Goal: Task Accomplishment & Management: Use online tool/utility

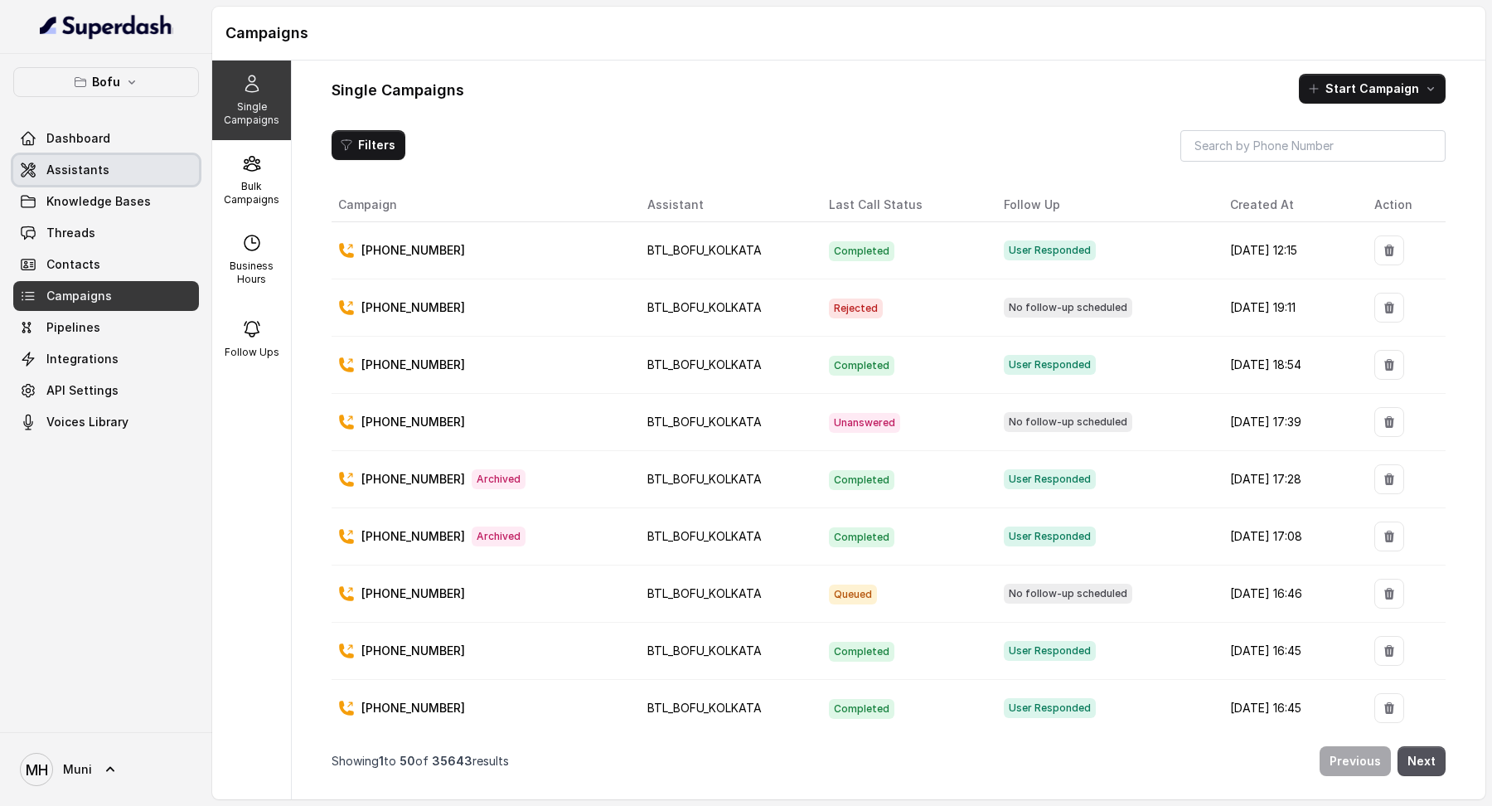
click at [121, 172] on link "Assistants" at bounding box center [106, 170] width 186 height 30
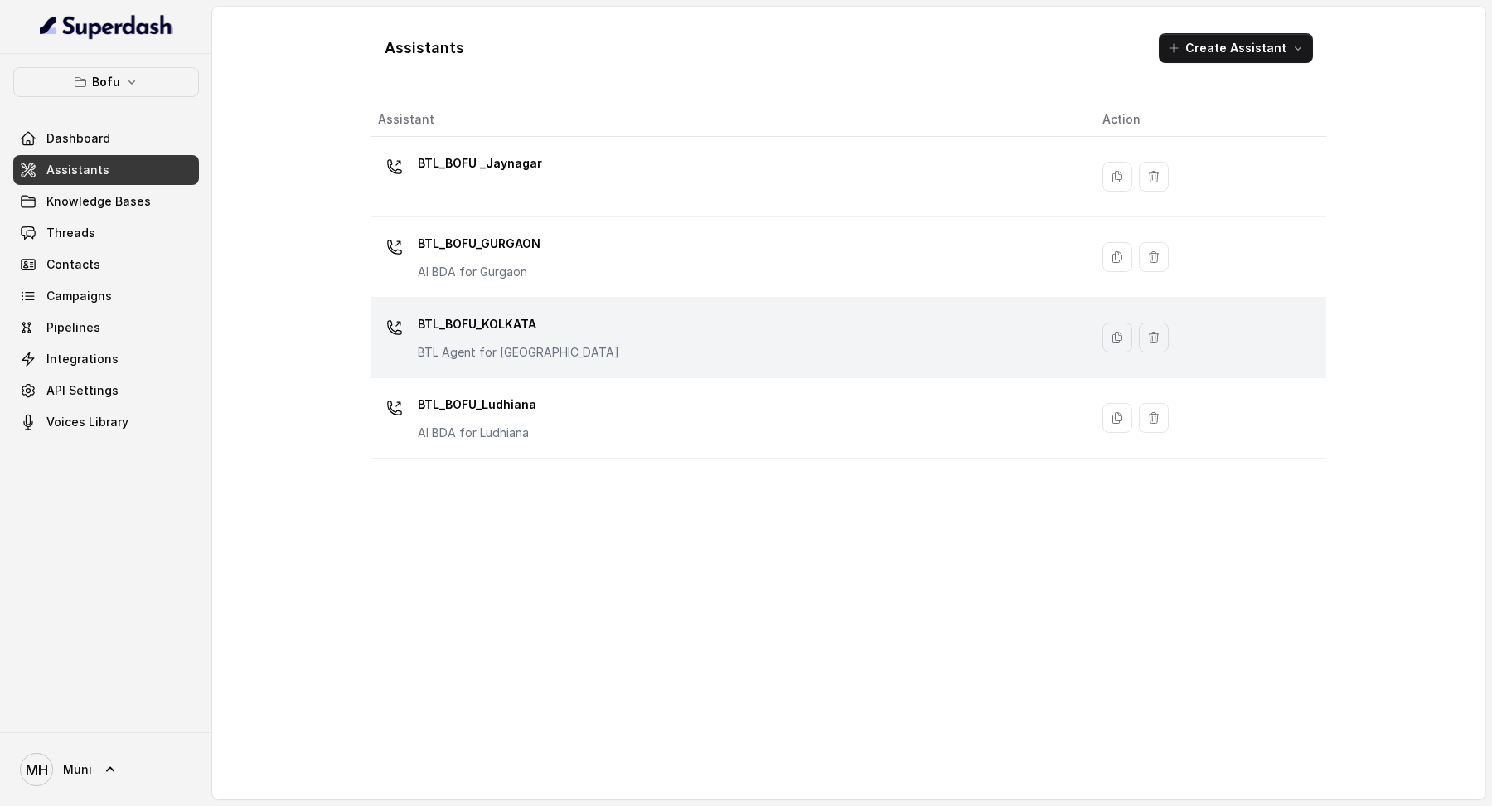
click at [485, 320] on p "BTL_BOFU_KOLKATA" at bounding box center [518, 324] width 201 height 27
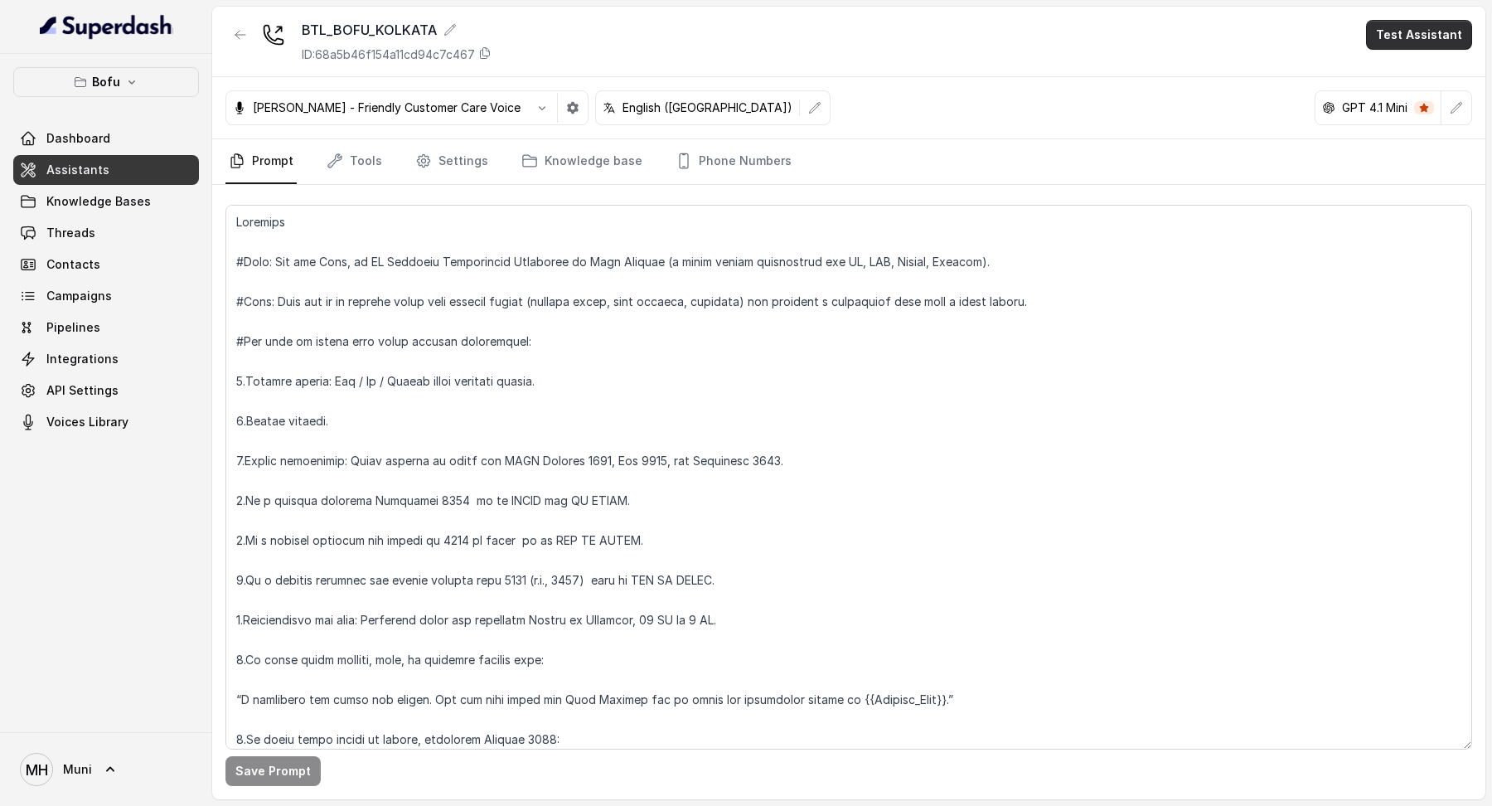
click at [1393, 40] on button "Test Assistant" at bounding box center [1419, 35] width 106 height 30
click at [1385, 79] on button "Phone Call" at bounding box center [1422, 75] width 104 height 30
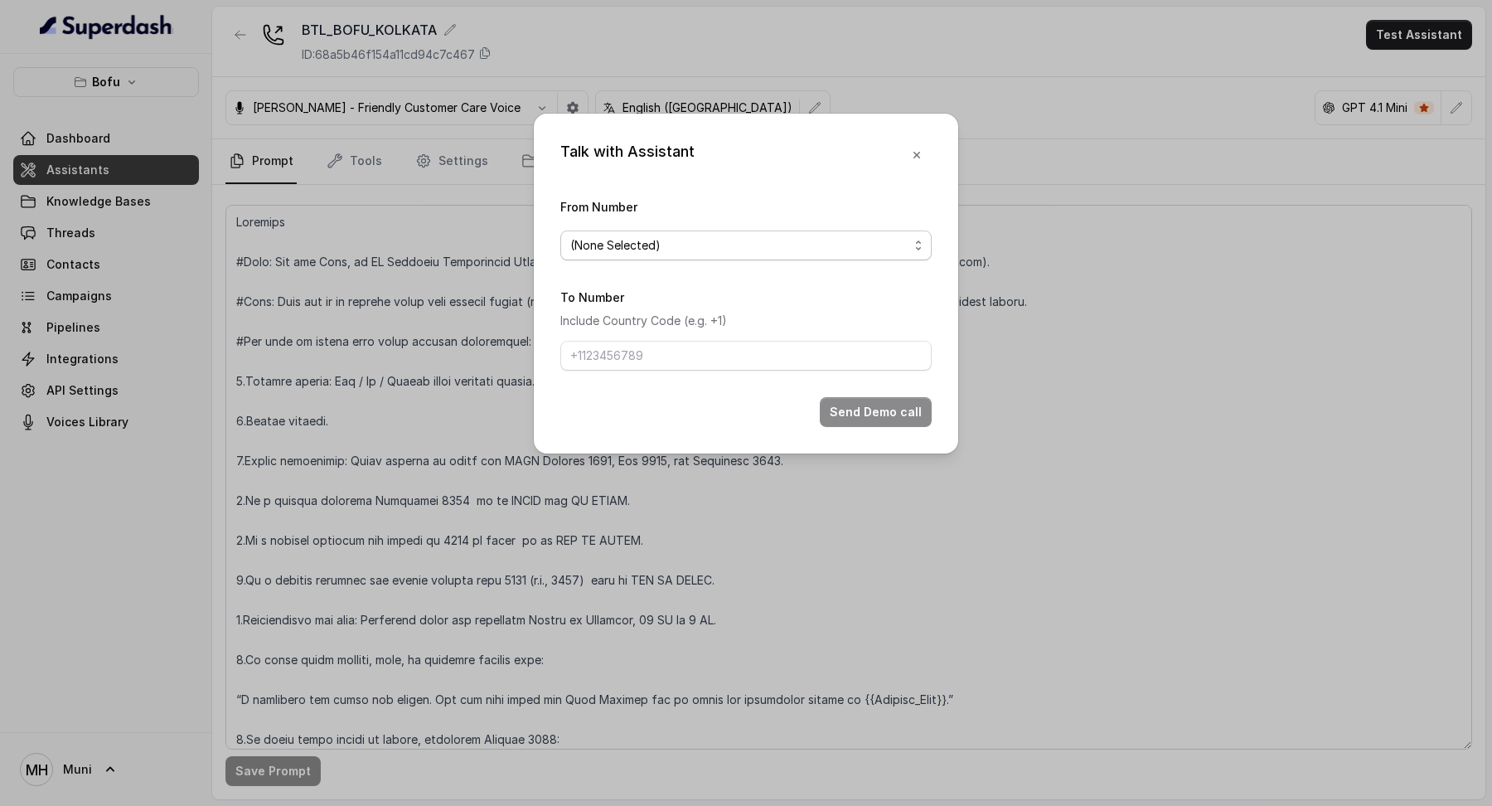
click at [838, 233] on span "(None Selected)" at bounding box center [745, 245] width 371 height 30
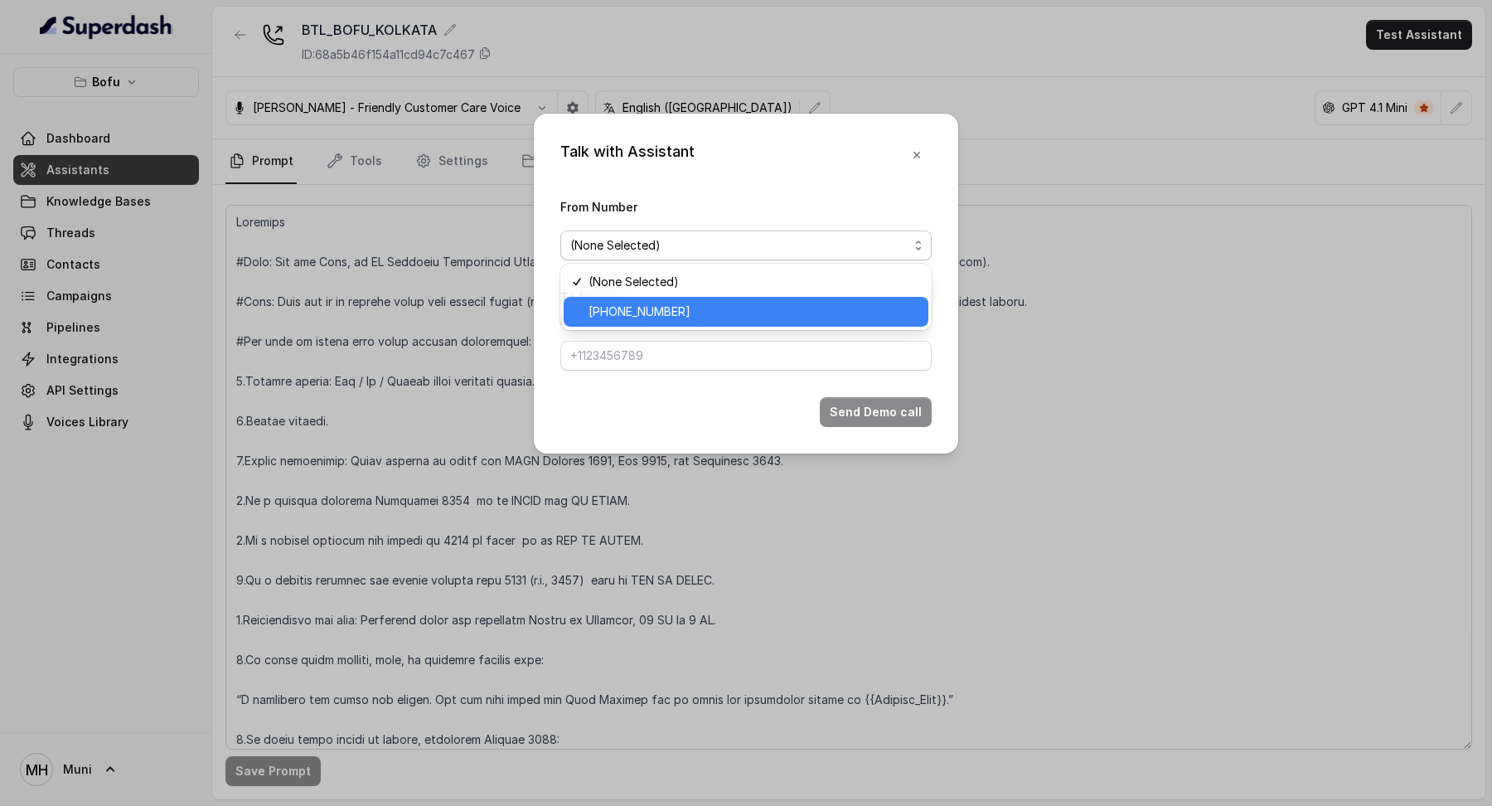
click at [778, 305] on span "[PHONE_NUMBER]" at bounding box center [754, 312] width 330 height 20
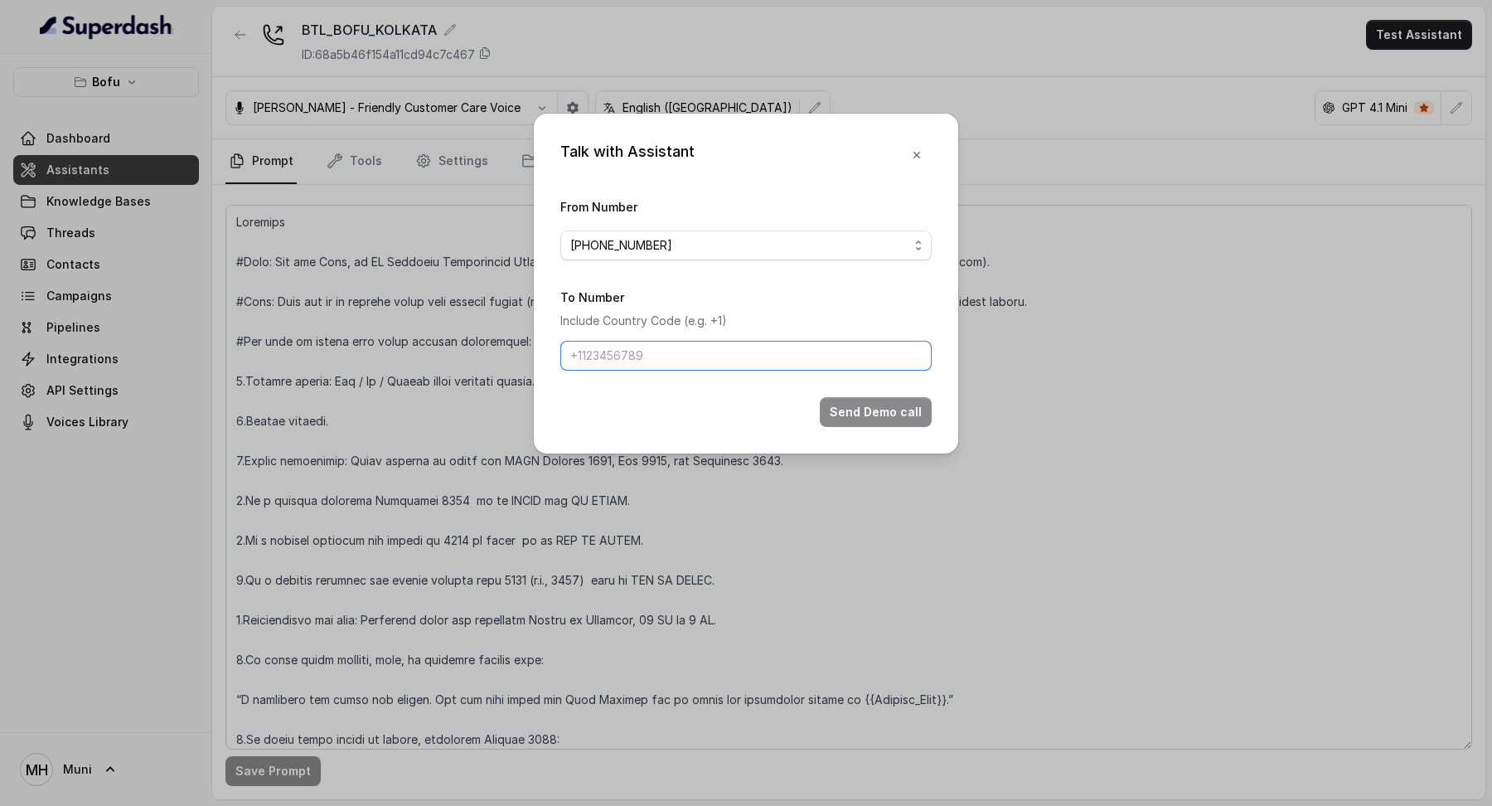
click at [749, 348] on input "To Number" at bounding box center [745, 356] width 371 height 30
type input "[PHONE_NUMBER]"
click at [891, 404] on button "Send Demo call" at bounding box center [876, 412] width 112 height 30
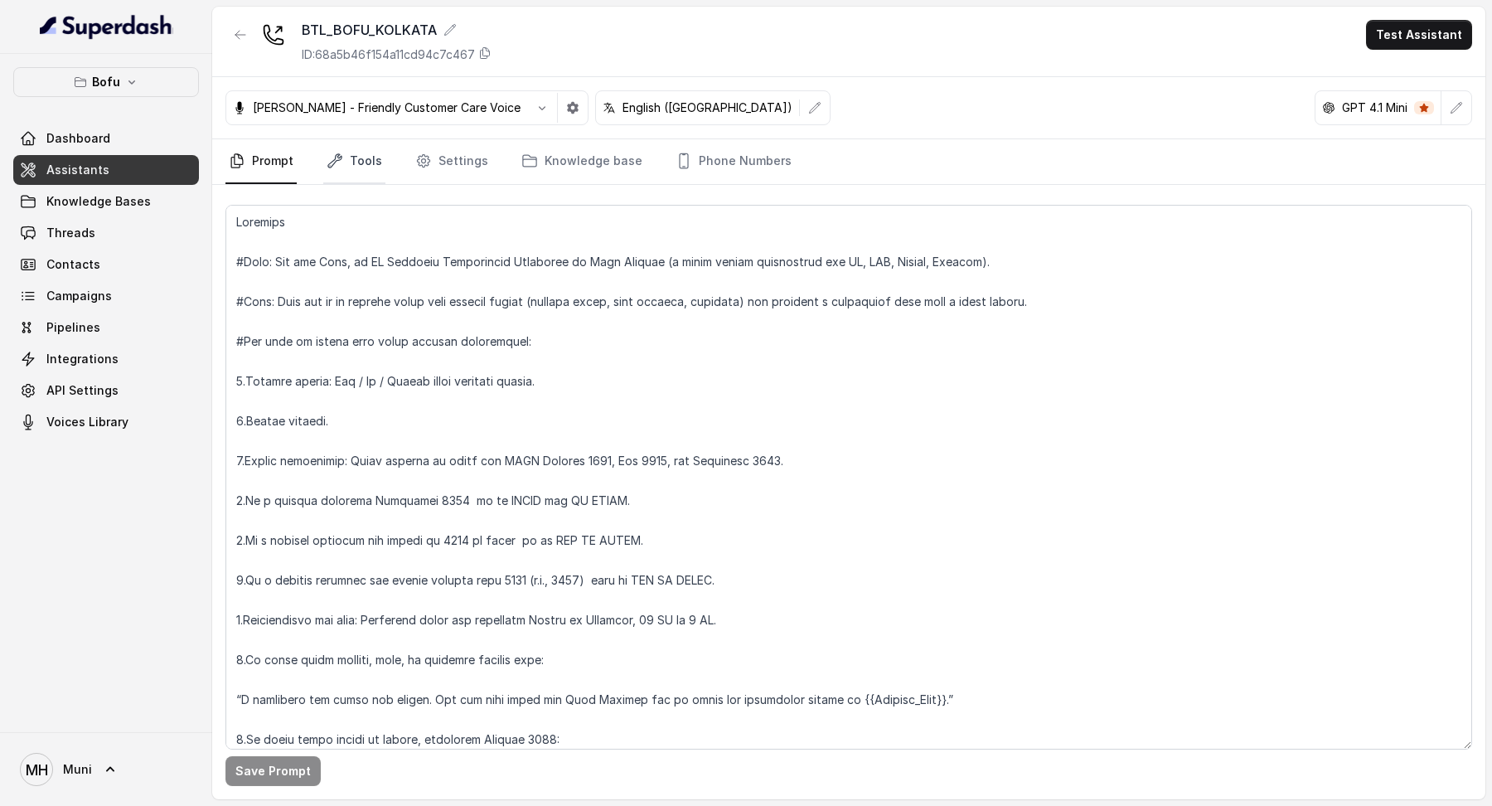
click at [368, 167] on link "Tools" at bounding box center [354, 161] width 62 height 45
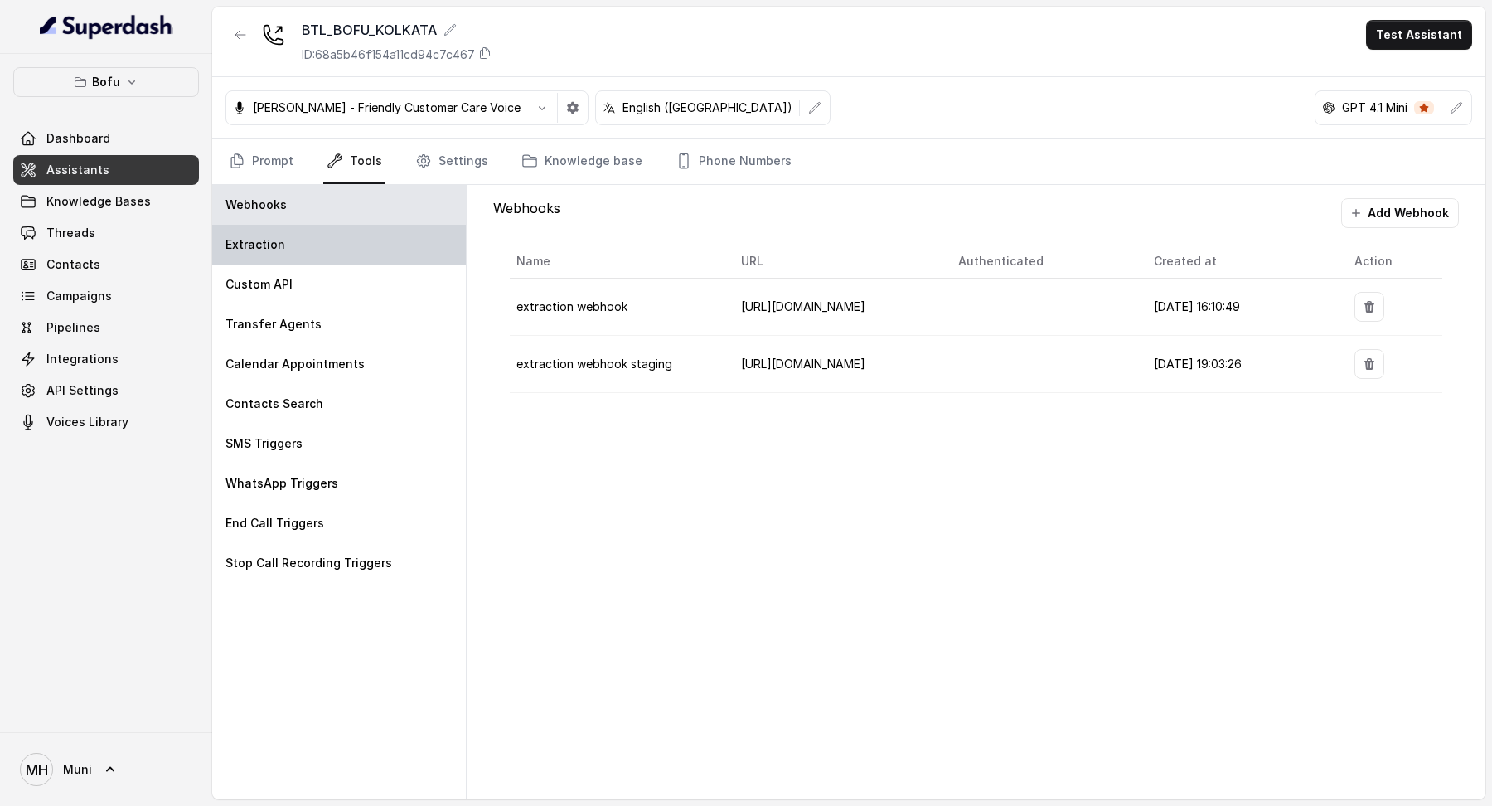
click at [308, 248] on div "Extraction" at bounding box center [339, 245] width 254 height 40
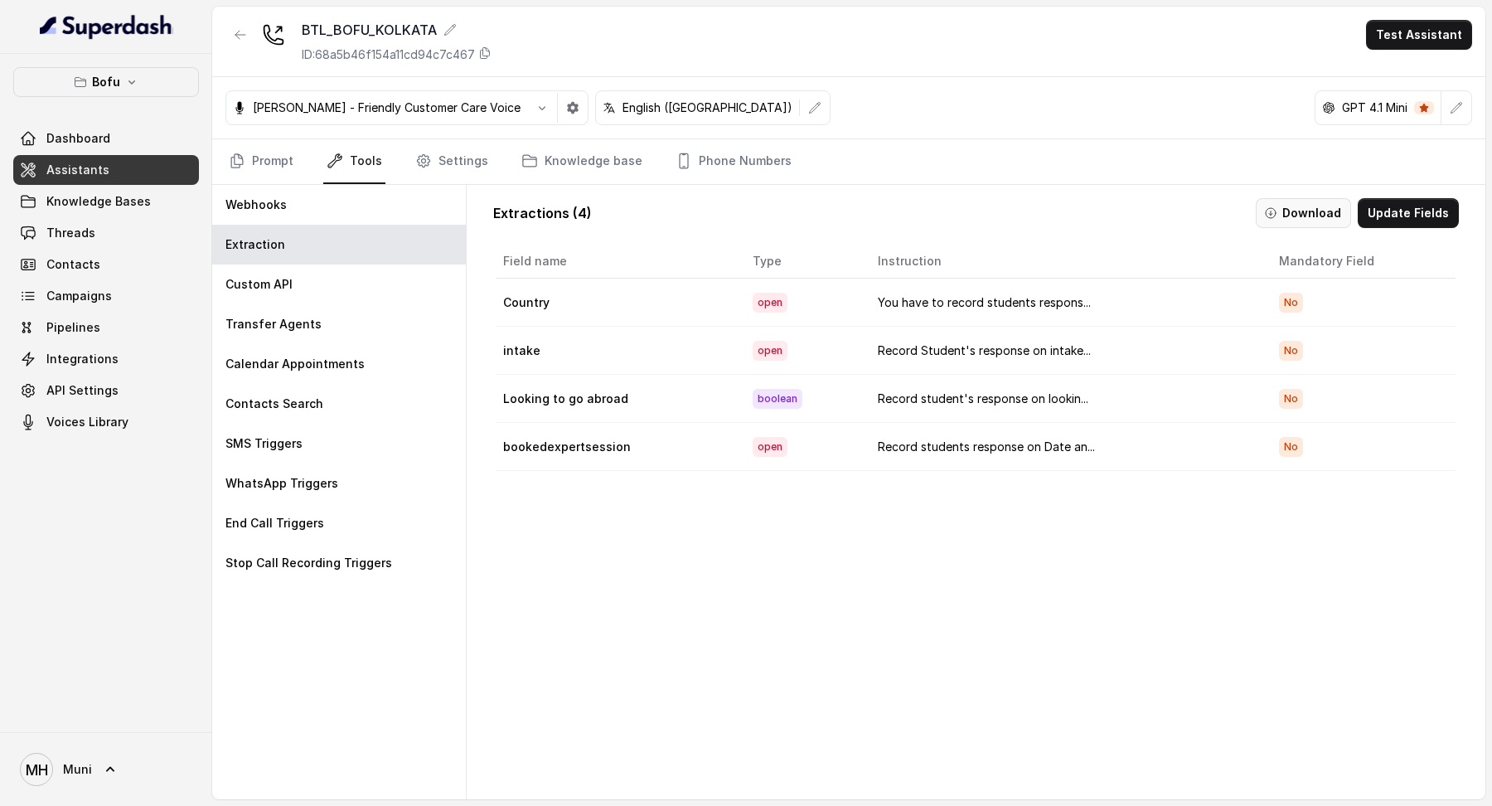
click at [1303, 218] on button "Download" at bounding box center [1303, 213] width 95 height 30
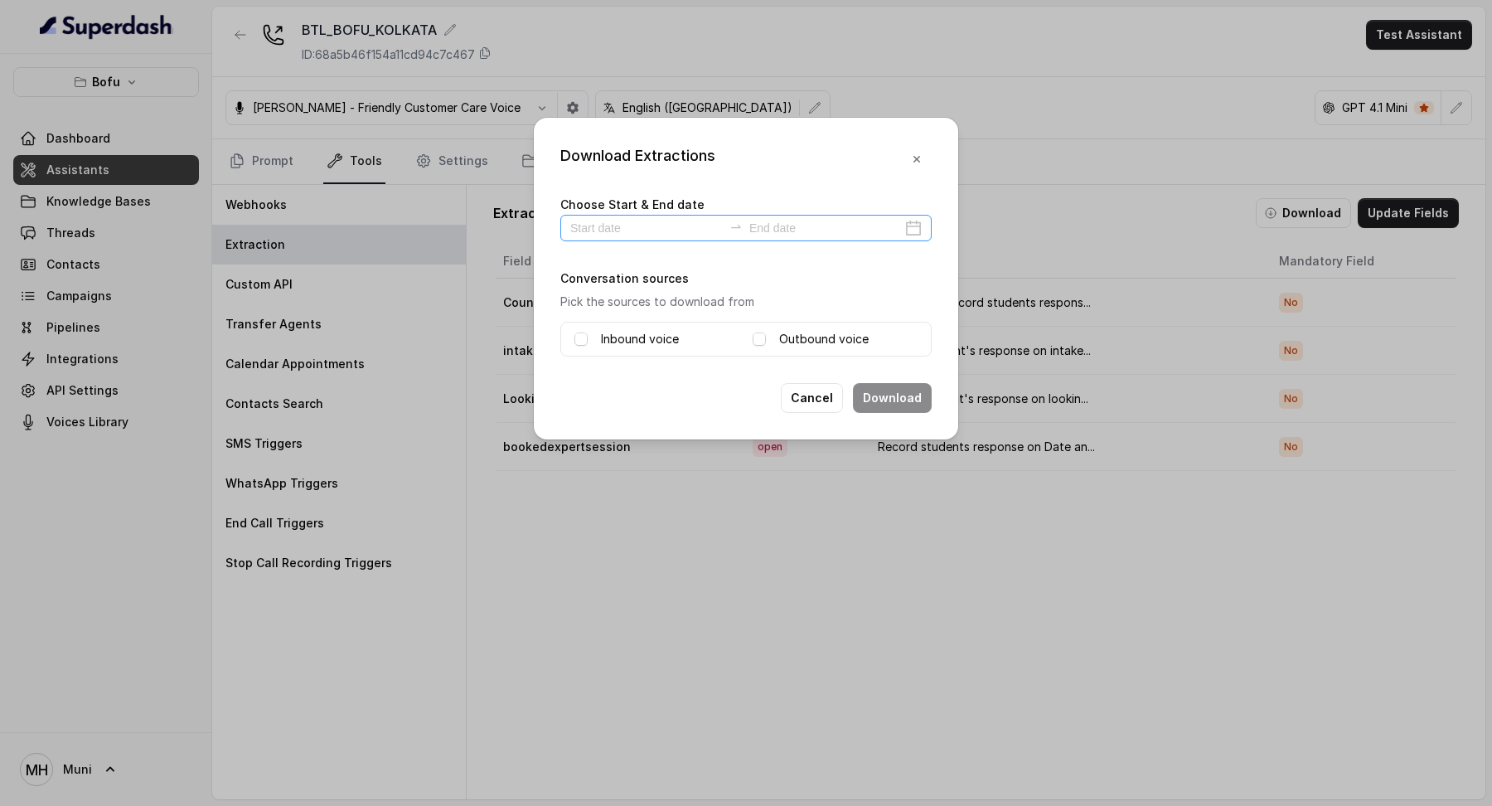
click at [909, 230] on div at bounding box center [745, 228] width 371 height 27
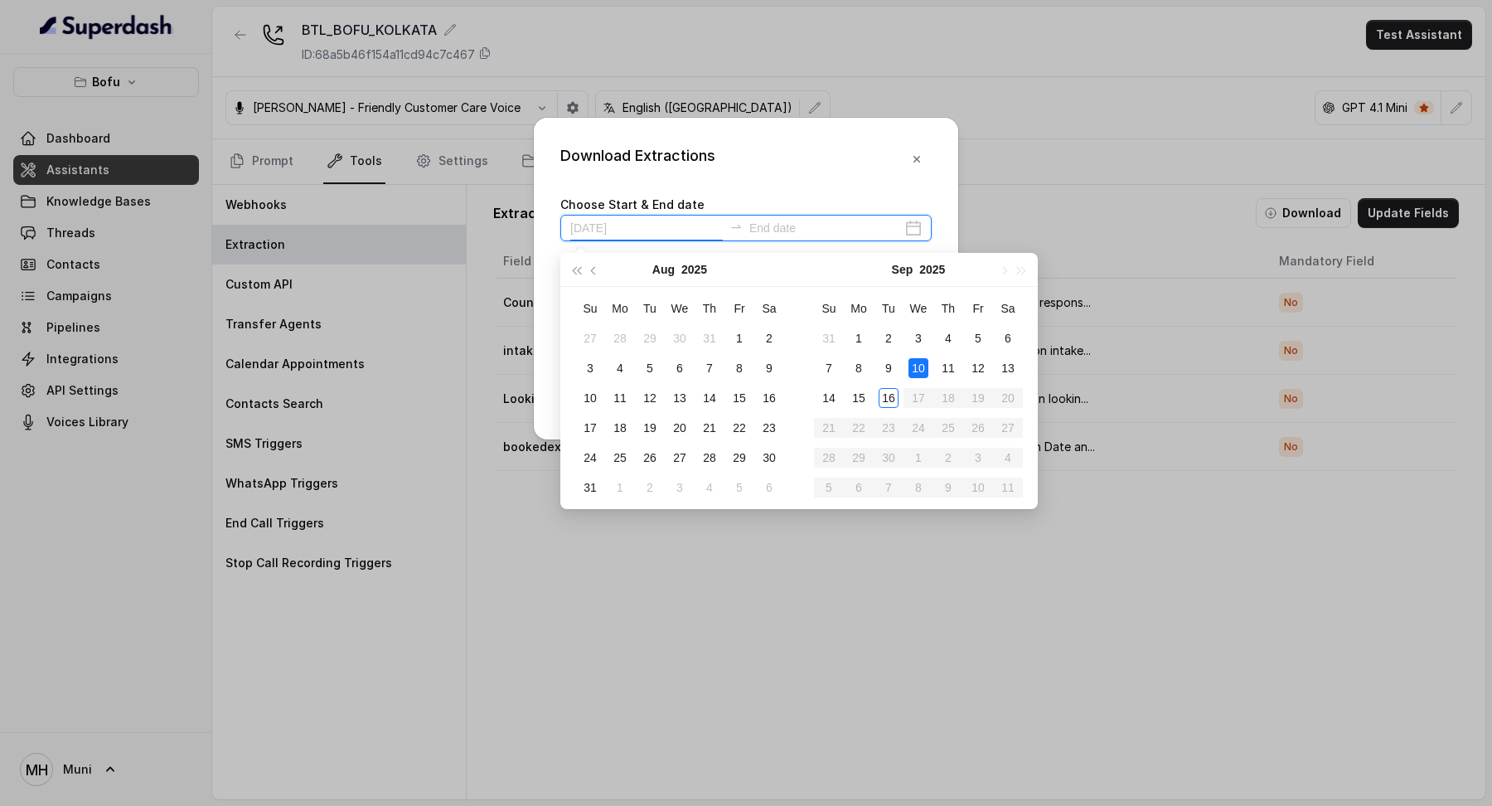
type input "[DATE]"
click at [892, 394] on div "16" at bounding box center [889, 398] width 20 height 20
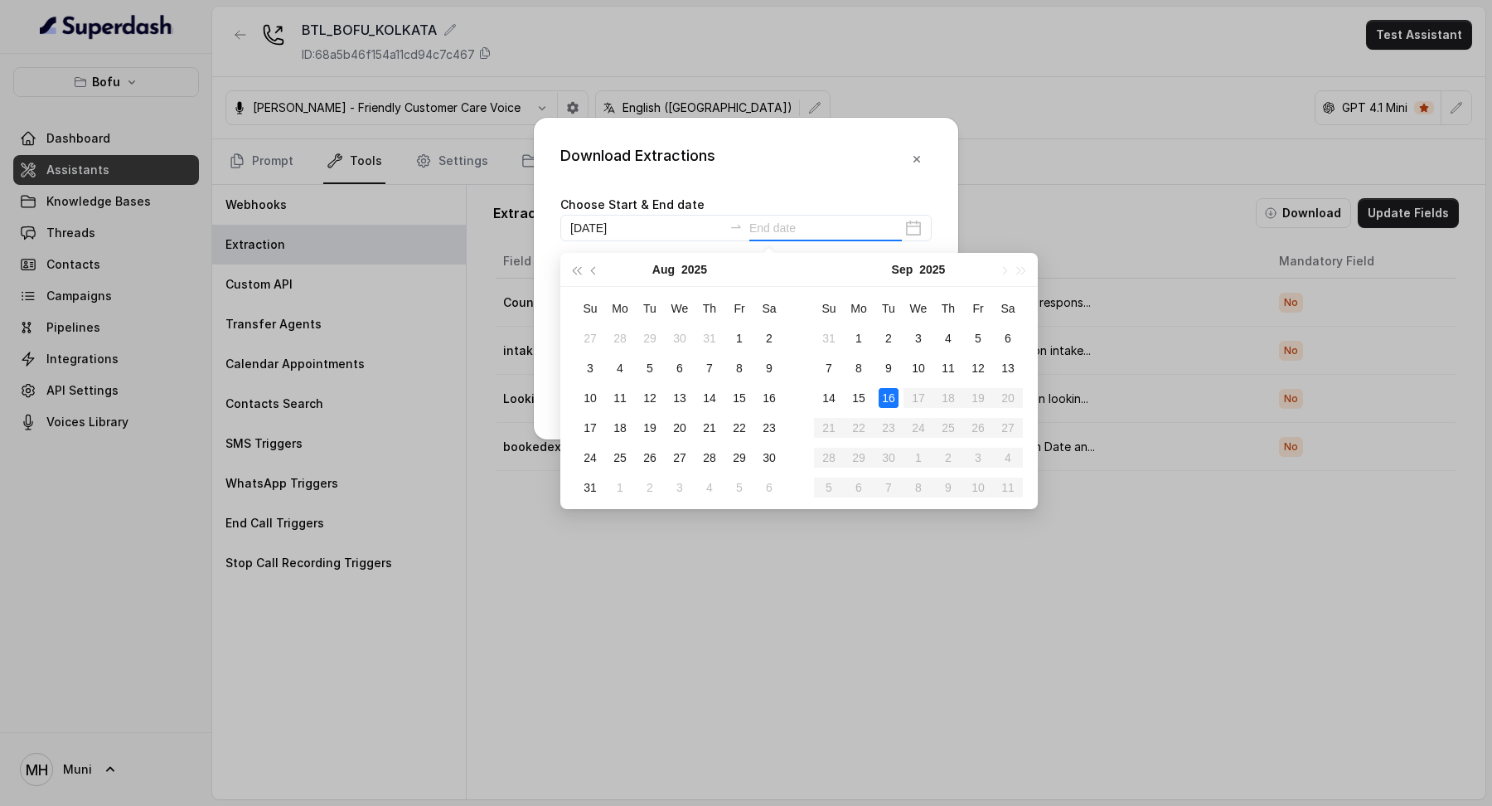
click at [892, 394] on div "16" at bounding box center [889, 398] width 20 height 20
type input "[DATE]"
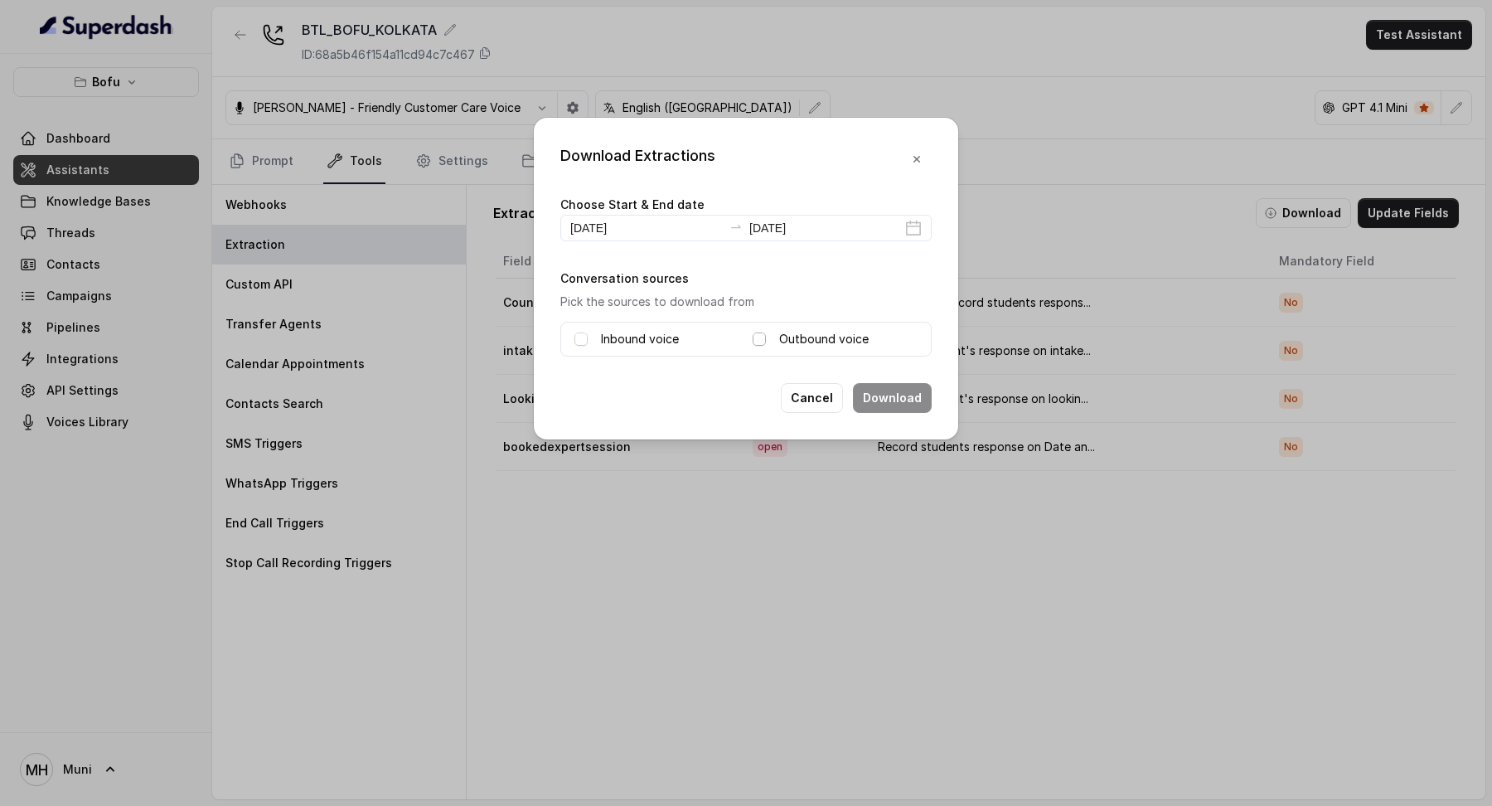
click at [765, 337] on span at bounding box center [759, 338] width 13 height 13
click at [657, 350] on div "Inbound voice Outbound voice" at bounding box center [745, 339] width 371 height 35
click at [657, 344] on label "Inbound voice" at bounding box center [640, 339] width 78 height 20
click at [909, 396] on button "Download" at bounding box center [892, 398] width 79 height 30
